Goal: Task Accomplishment & Management: Use online tool/utility

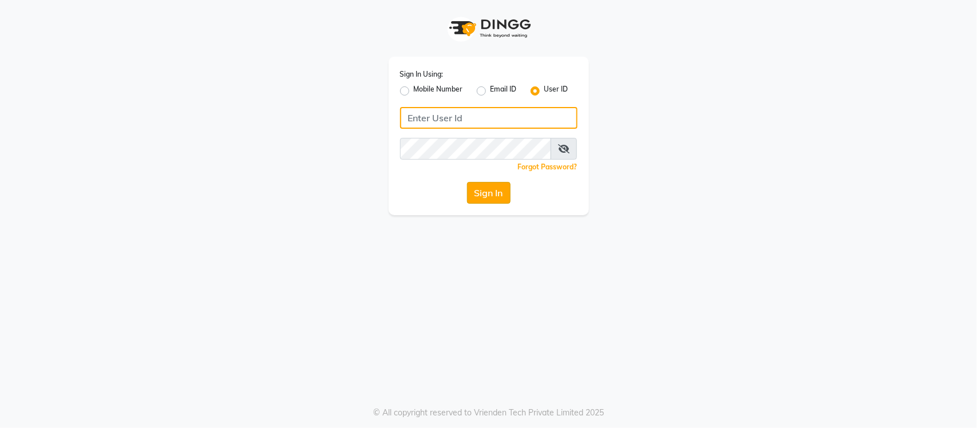
type input "e3904-01"
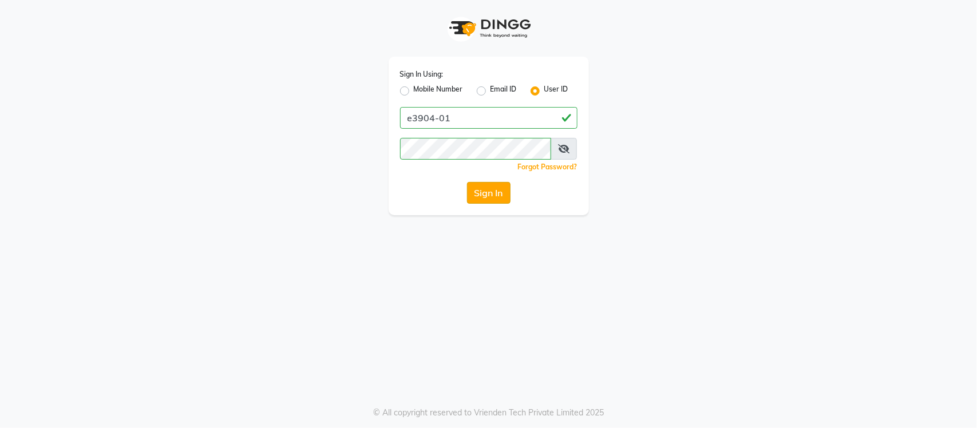
click at [485, 199] on button "Sign In" at bounding box center [488, 193] width 43 height 22
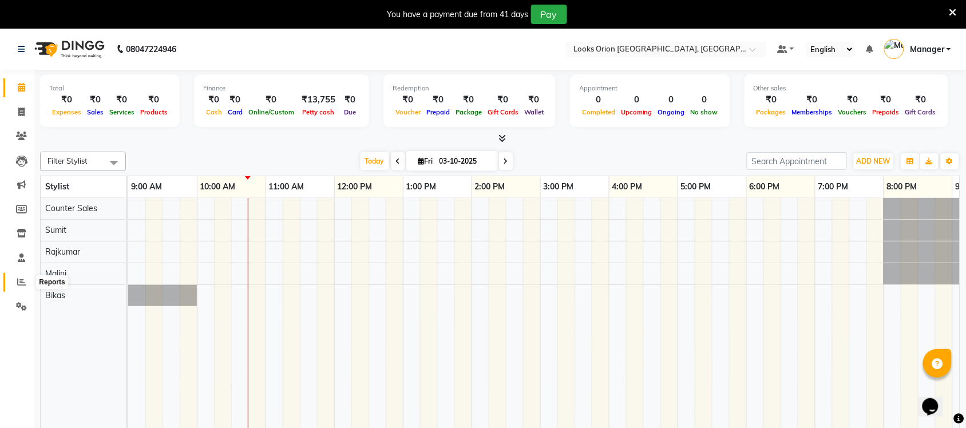
click at [22, 282] on icon at bounding box center [21, 282] width 9 height 9
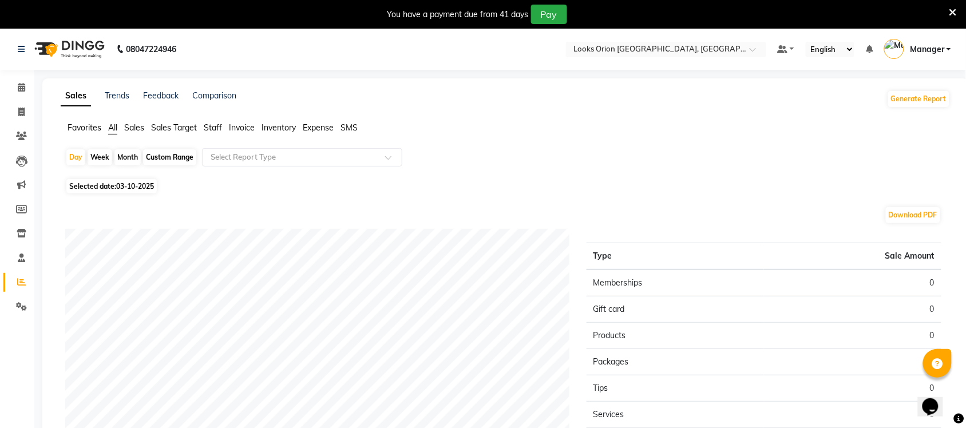
click at [123, 185] on span "03-10-2025" at bounding box center [135, 186] width 38 height 9
select select "10"
select select "2025"
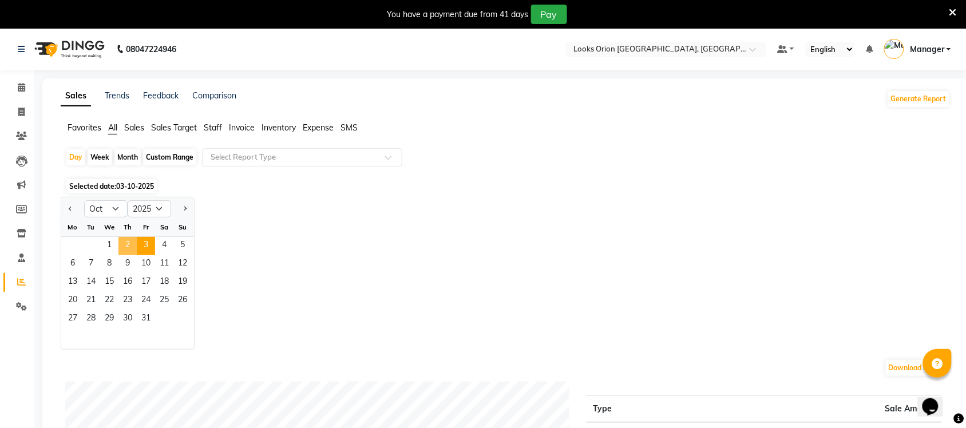
click at [129, 247] on span "2" at bounding box center [127, 246] width 18 height 18
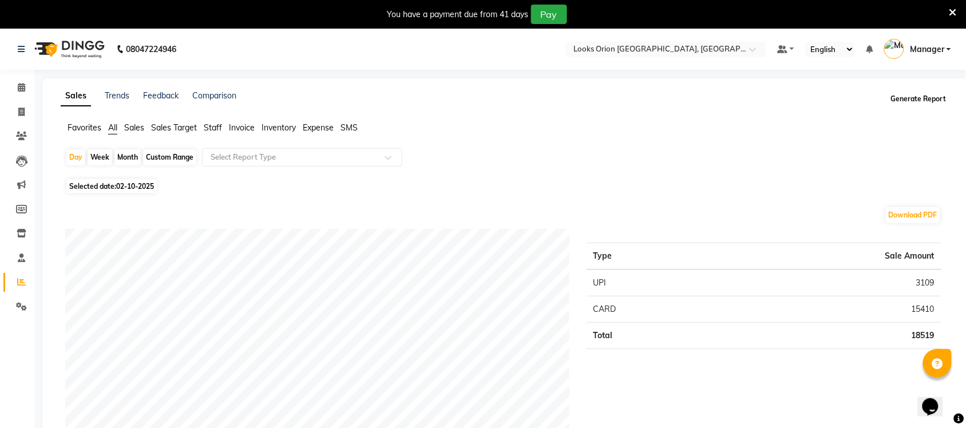
click at [906, 98] on button "Generate Report" at bounding box center [918, 99] width 61 height 16
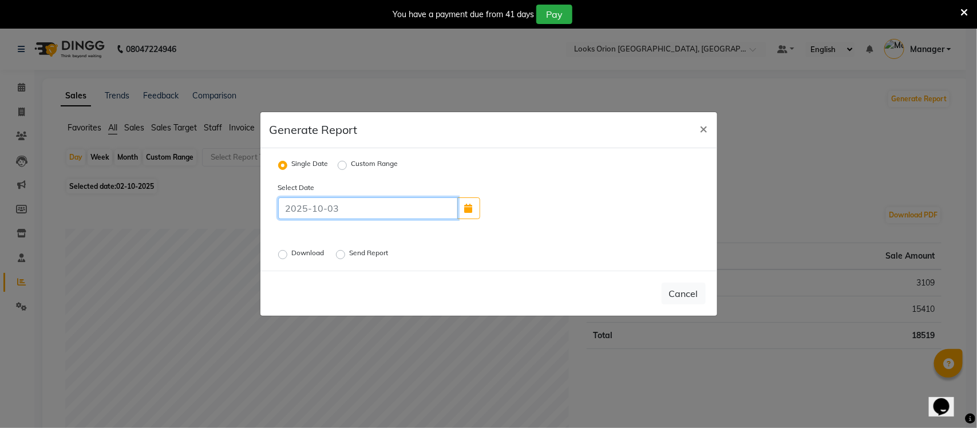
click at [342, 207] on input at bounding box center [368, 208] width 180 height 22
click at [341, 209] on input at bounding box center [368, 208] width 180 height 22
click at [425, 244] on div "Select Date [DATE] Download Send Report" at bounding box center [489, 221] width 438 height 80
click at [343, 209] on input "[DATE]" at bounding box center [368, 208] width 180 height 22
click at [419, 244] on div "Select Date [DATE] Download Send Report" at bounding box center [489, 221] width 438 height 80
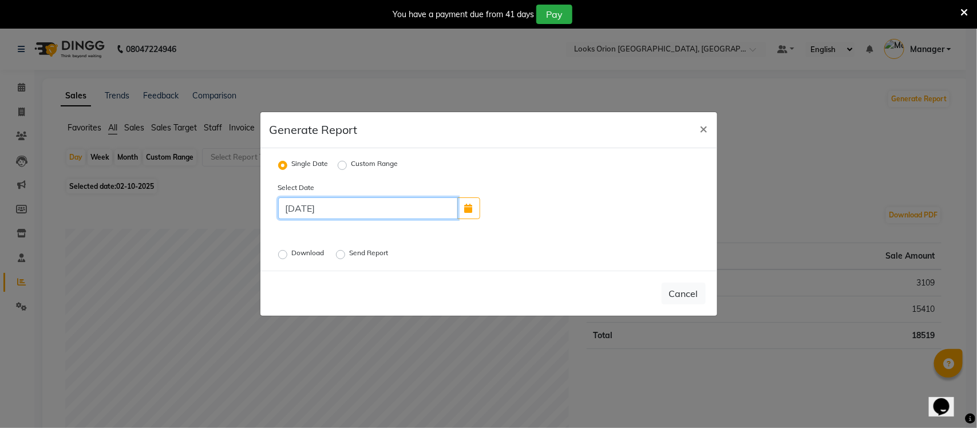
click at [295, 207] on input "[DATE]" at bounding box center [368, 208] width 180 height 22
type input "02-10-2025"
click at [405, 233] on div "Select Date [DATE] Download Send Report" at bounding box center [489, 221] width 438 height 80
click at [350, 254] on label "Send Report" at bounding box center [370, 255] width 41 height 14
click at [342, 254] on input "Send Report" at bounding box center [342, 255] width 8 height 8
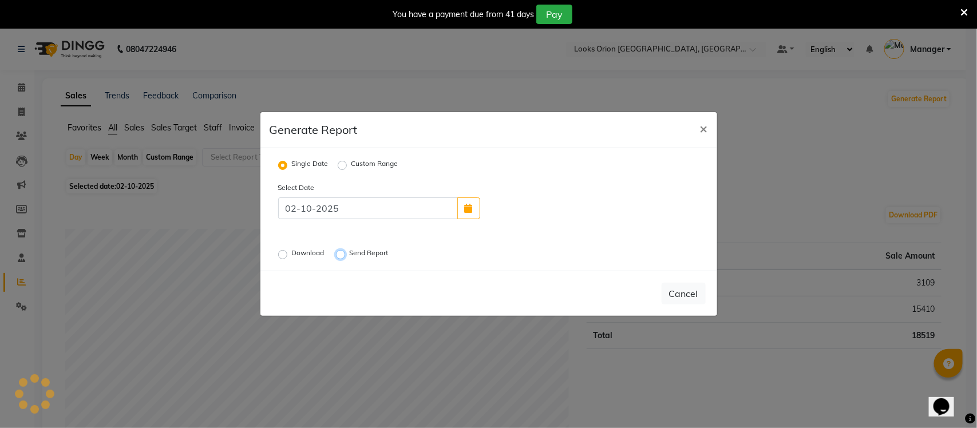
radio input "true"
click at [699, 296] on button "Send" at bounding box center [687, 293] width 35 height 21
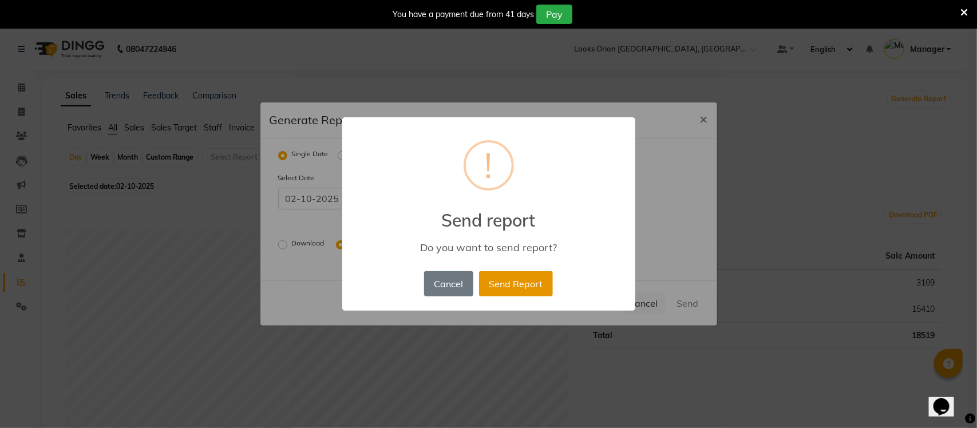
click at [542, 285] on button "Send Report" at bounding box center [516, 283] width 74 height 25
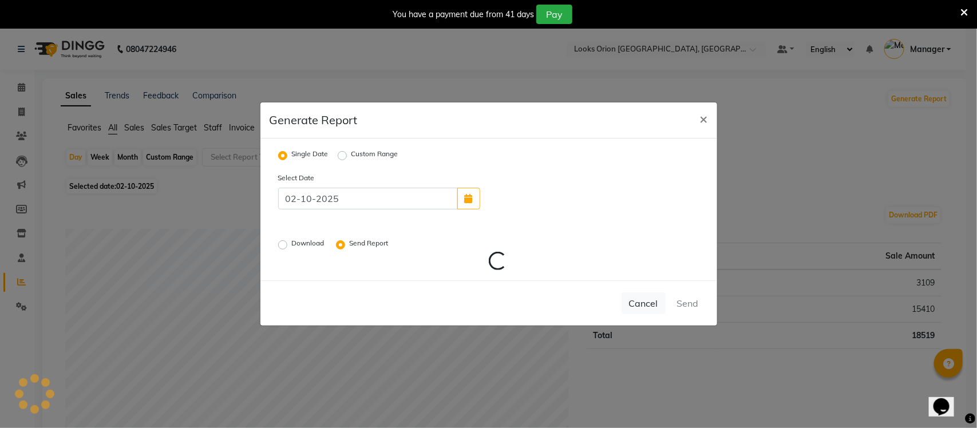
radio input "false"
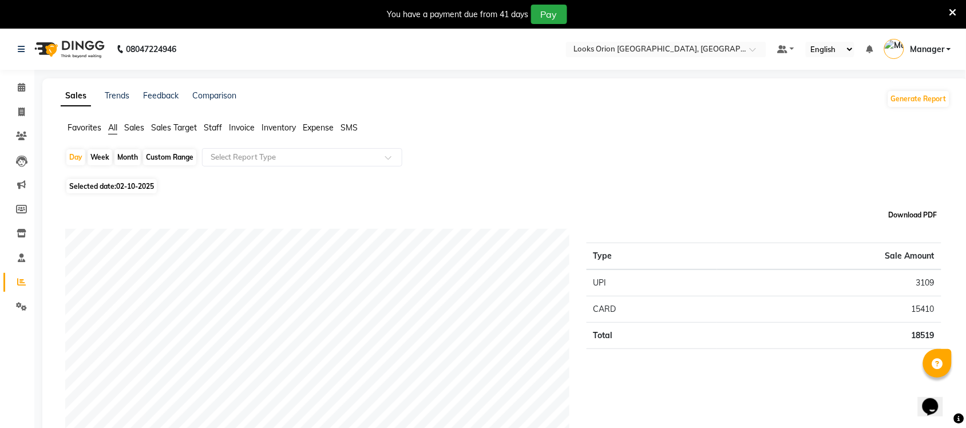
click at [911, 215] on button "Download PDF" at bounding box center [913, 215] width 54 height 16
click at [29, 92] on span at bounding box center [21, 87] width 20 height 13
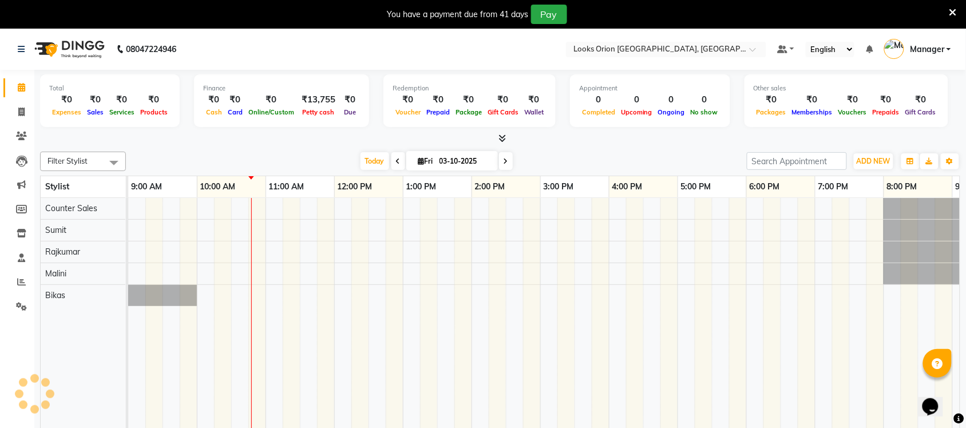
scroll to position [0, 69]
